Goal: Check status: Check status

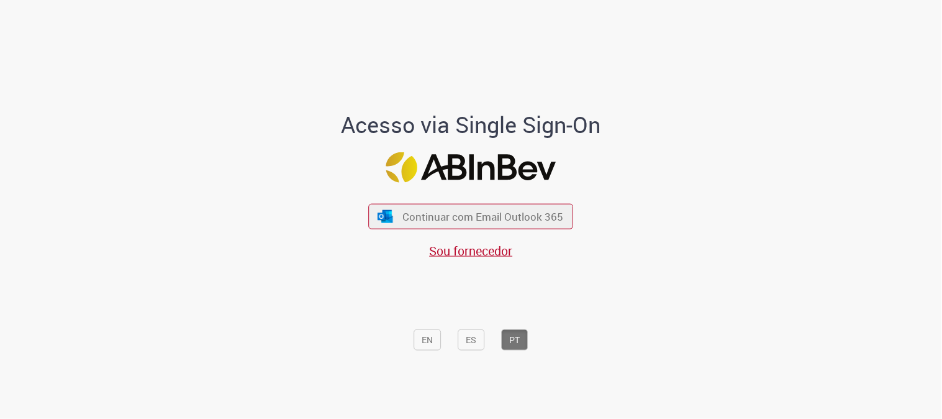
click at [489, 231] on div "Continuar com Email Outlook 365 Sou fornecedor" at bounding box center [471, 225] width 205 height 69
click at [485, 221] on span "Continuar com Email Outlook 365" at bounding box center [483, 216] width 164 height 14
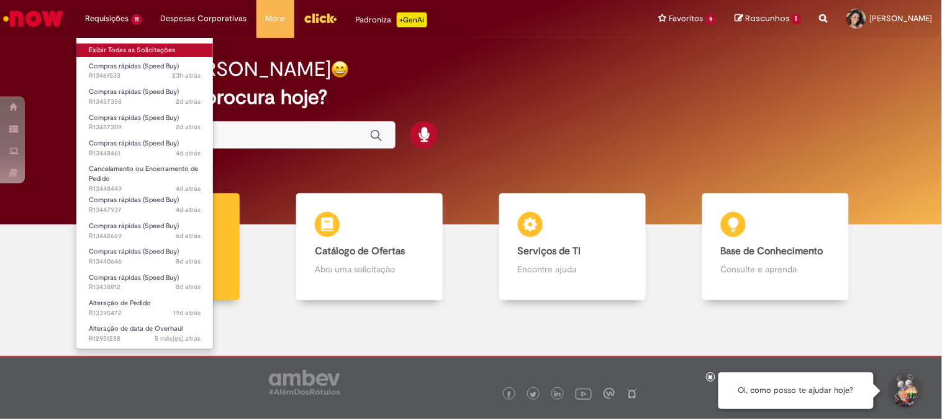
click at [127, 47] on link "Exibir Todas as Solicitações" at bounding box center [144, 50] width 137 height 14
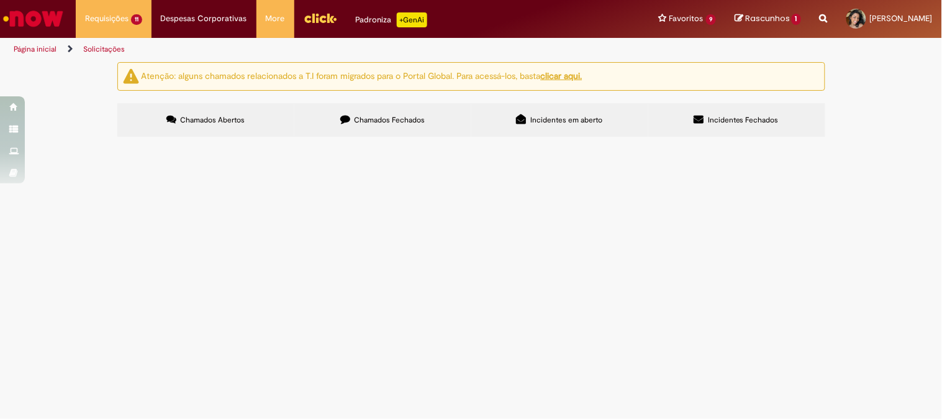
scroll to position [69, 0]
click at [0, 0] on span "R13457309" at bounding box center [0, 0] width 0 height 0
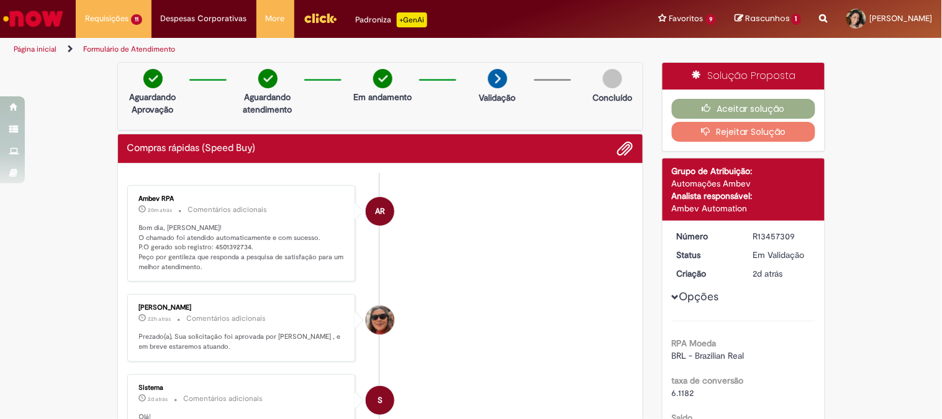
click at [236, 245] on p "Bom dia, [PERSON_NAME]! O chamado foi atendido automaticamente e com sucesso. P…" at bounding box center [242, 247] width 207 height 49
copy p "4501392734"
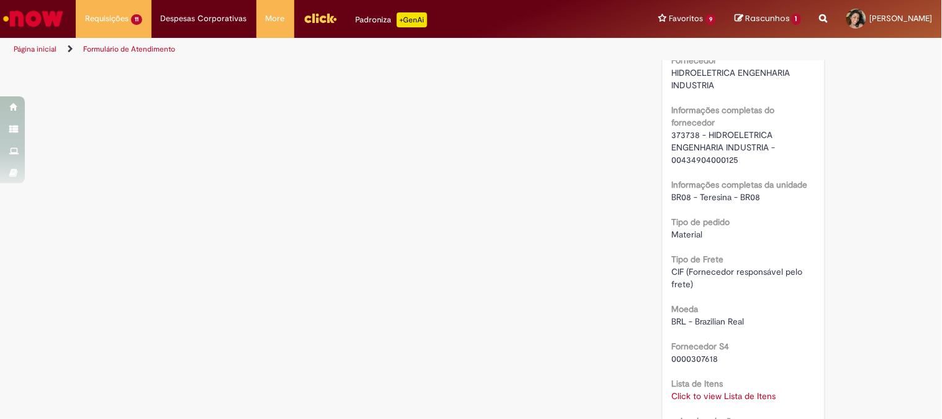
scroll to position [1035, 0]
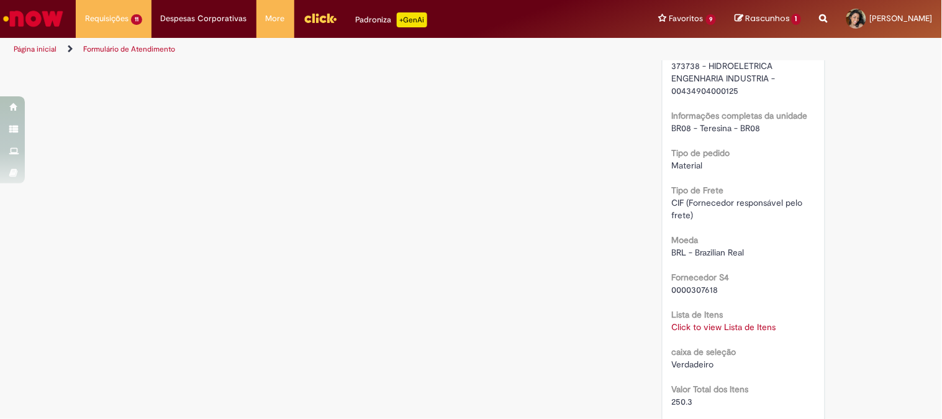
click at [710, 325] on link "Click to view Lista de Itens" at bounding box center [724, 326] width 104 height 11
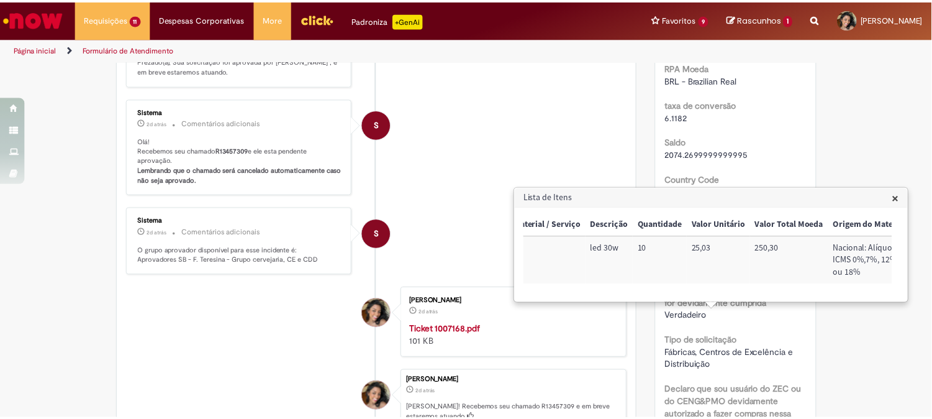
scroll to position [0, 0]
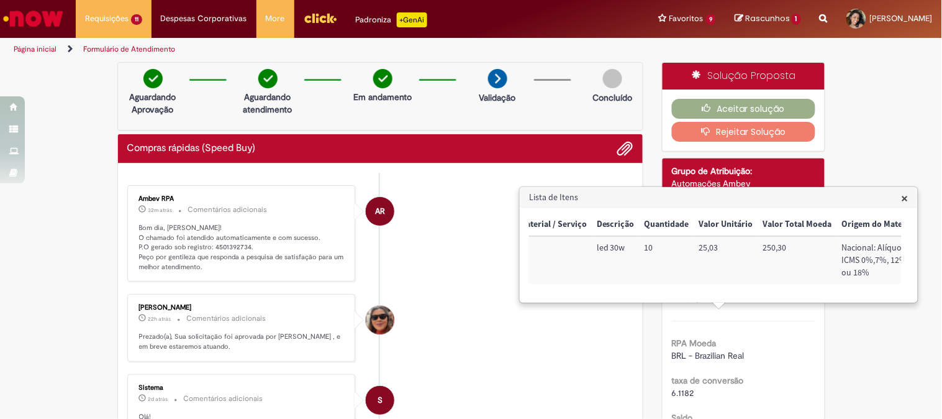
click at [463, 209] on li "AR Ambev RPA 32m atrás 32 minutos atrás Comentários adicionais Bom dia, [PERSON…" at bounding box center [380, 233] width 507 height 97
